Goal: Information Seeking & Learning: Understand process/instructions

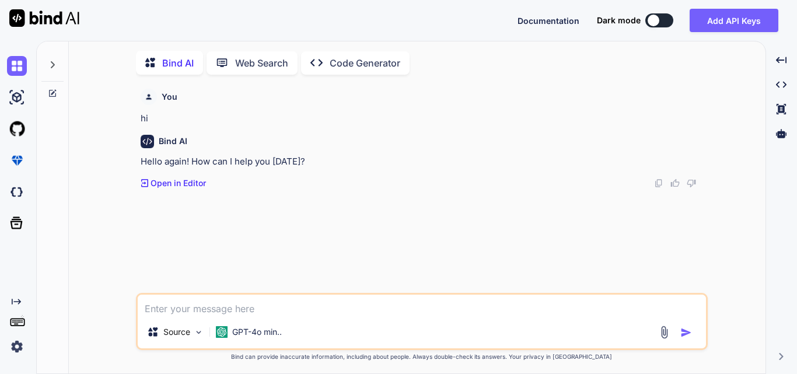
scroll to position [5, 0]
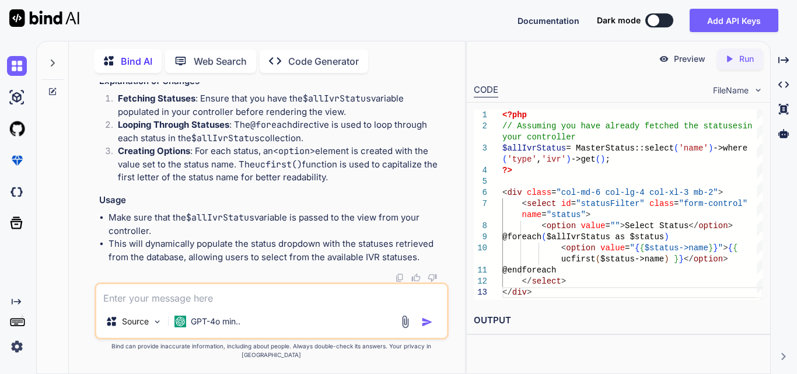
scroll to position [71970, 0]
drag, startPoint x: 399, startPoint y: 153, endPoint x: 104, endPoint y: 156, distance: 295.1
